Goal: Task Accomplishment & Management: Use online tool/utility

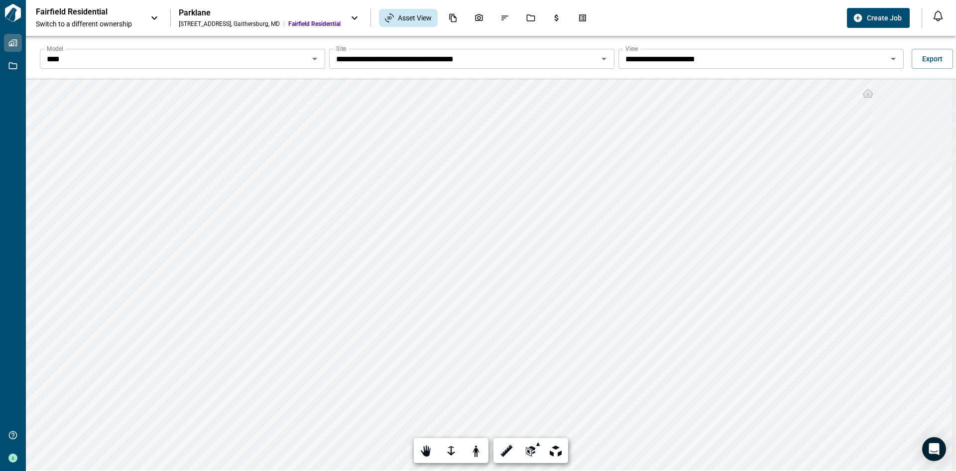
click at [381, 63] on input "**********" at bounding box center [463, 59] width 263 height 14
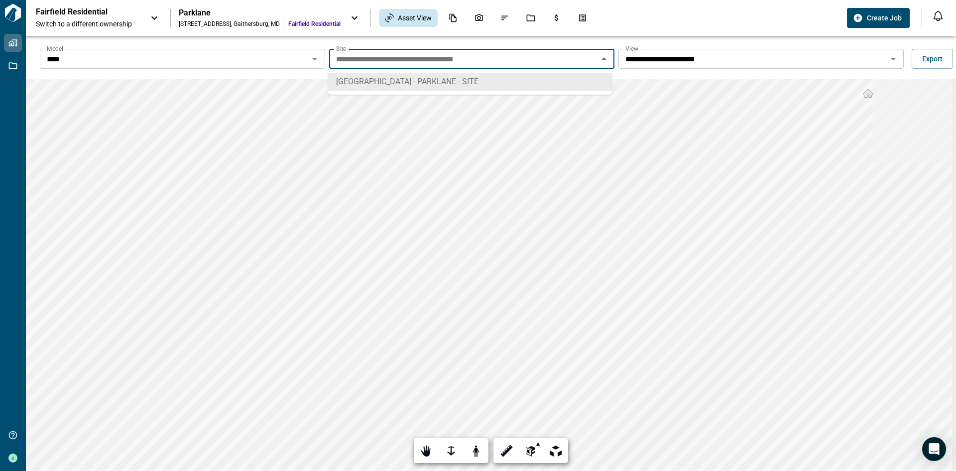
click at [381, 63] on input "**********" at bounding box center [463, 59] width 263 height 14
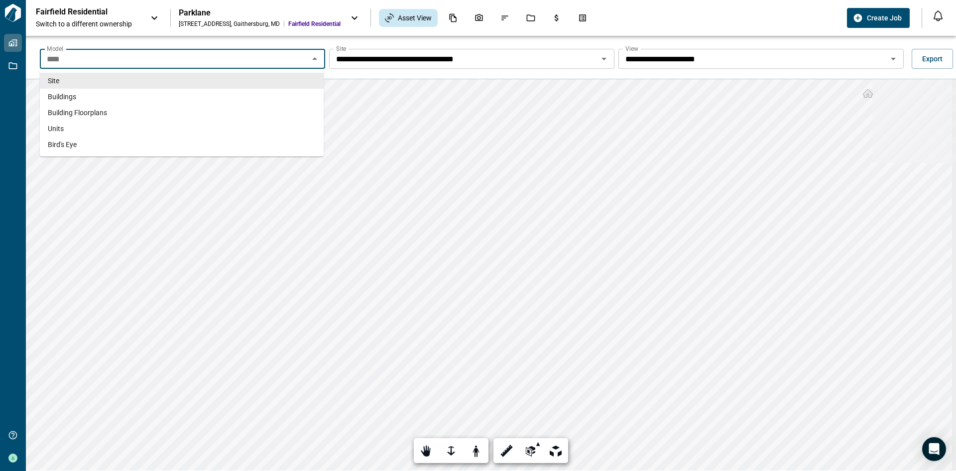
click at [199, 61] on input "****" at bounding box center [174, 59] width 263 height 14
click at [692, 56] on input "**********" at bounding box center [752, 59] width 263 height 14
